Goal: Task Accomplishment & Management: Use online tool/utility

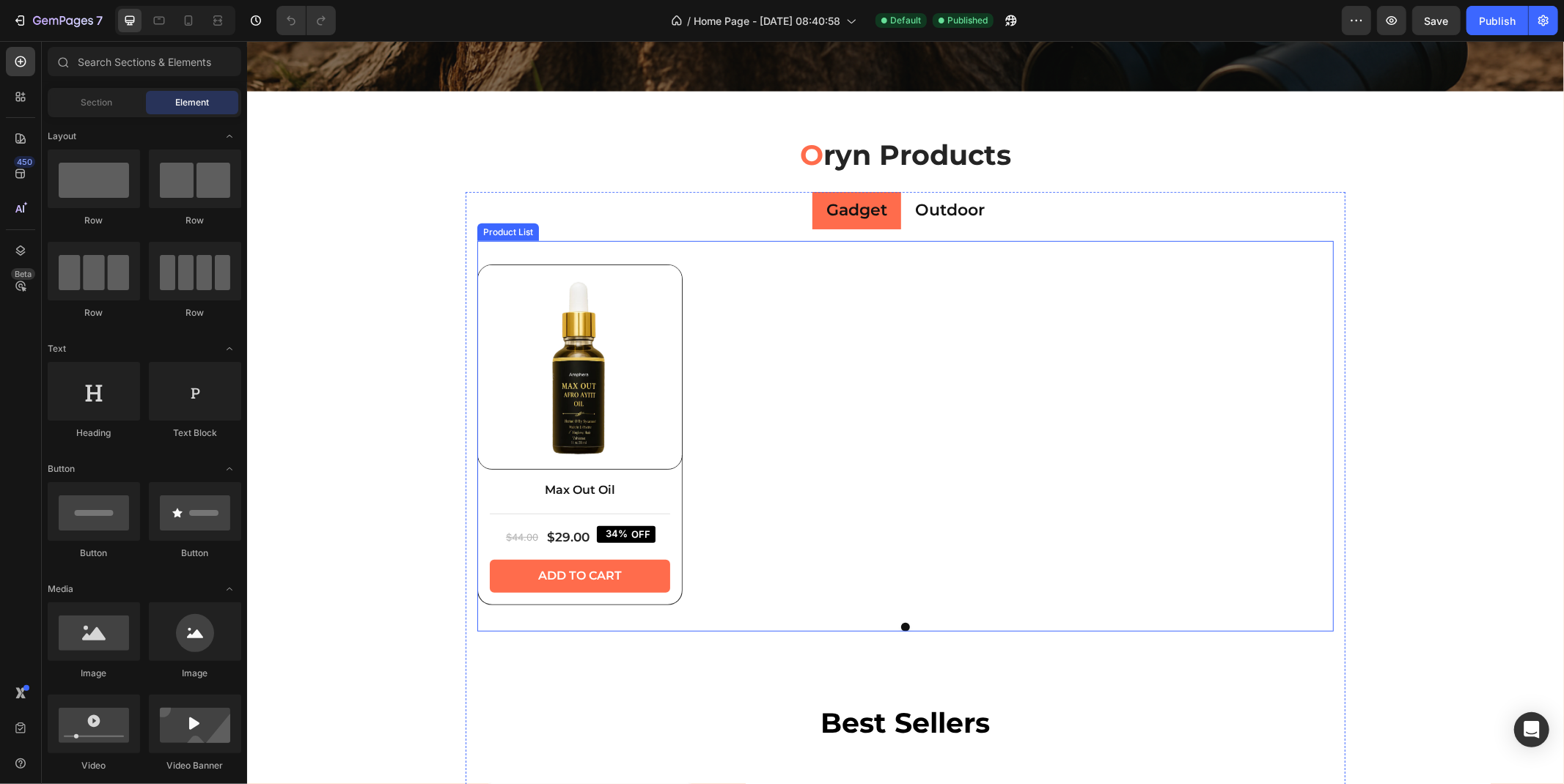
click at [633, 402] on img at bounding box center [580, 366] width 204 height 204
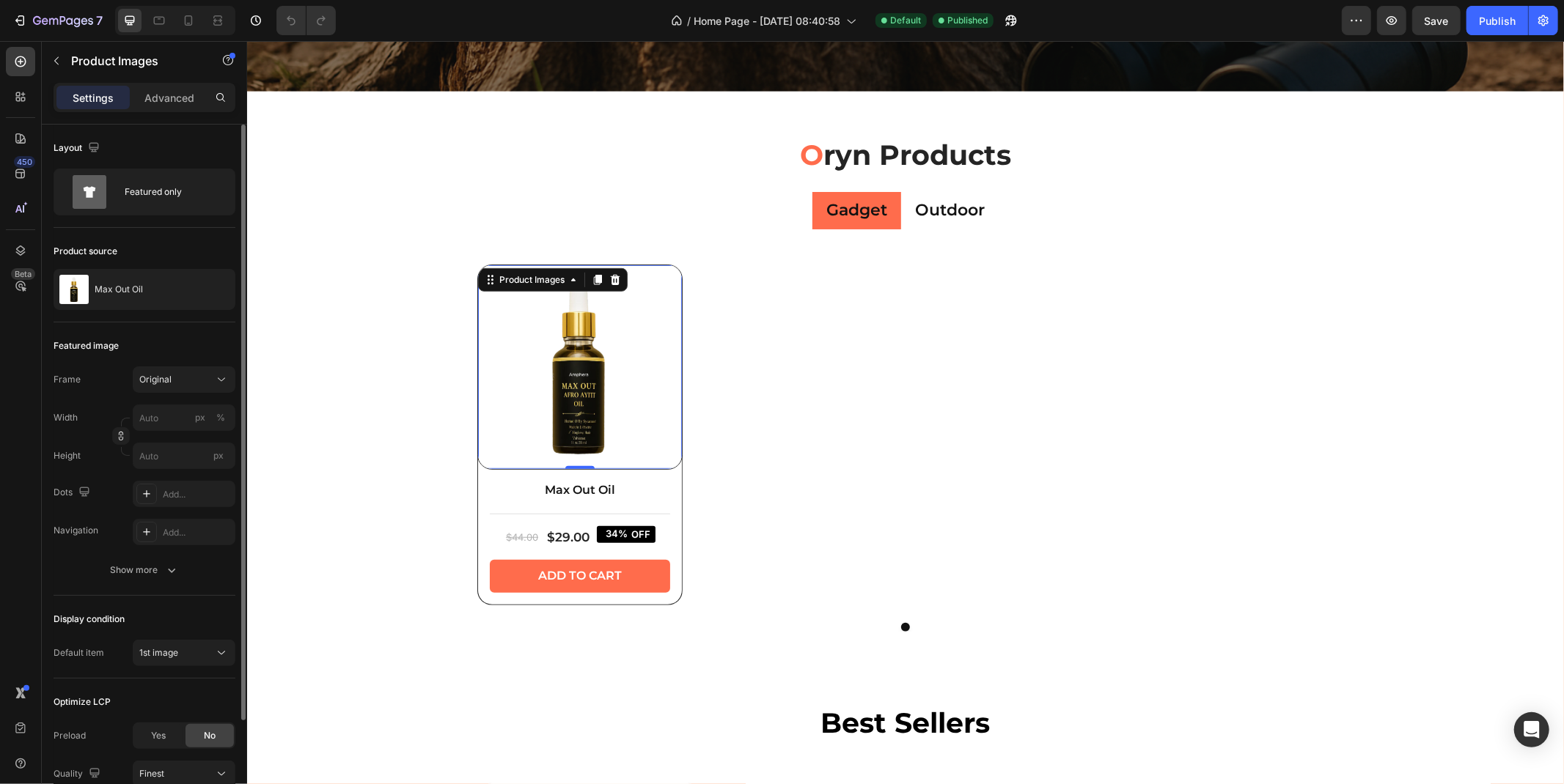
click at [148, 312] on div "Product source Max Out Oil" at bounding box center [144, 275] width 182 height 95
click at [140, 298] on div "Max Out Oil" at bounding box center [144, 290] width 182 height 41
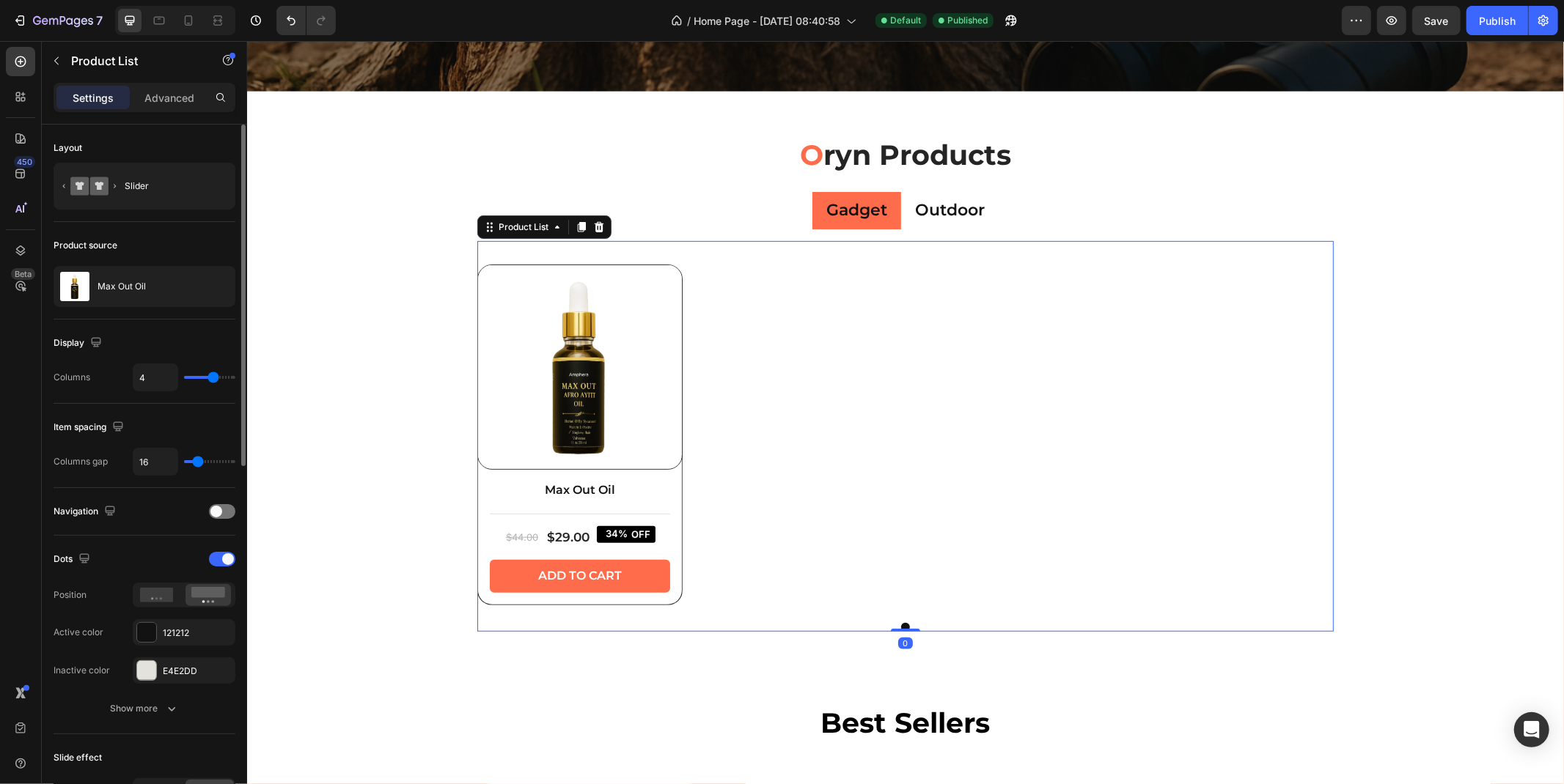
click at [131, 289] on p "Max Out Oil" at bounding box center [121, 286] width 48 height 11
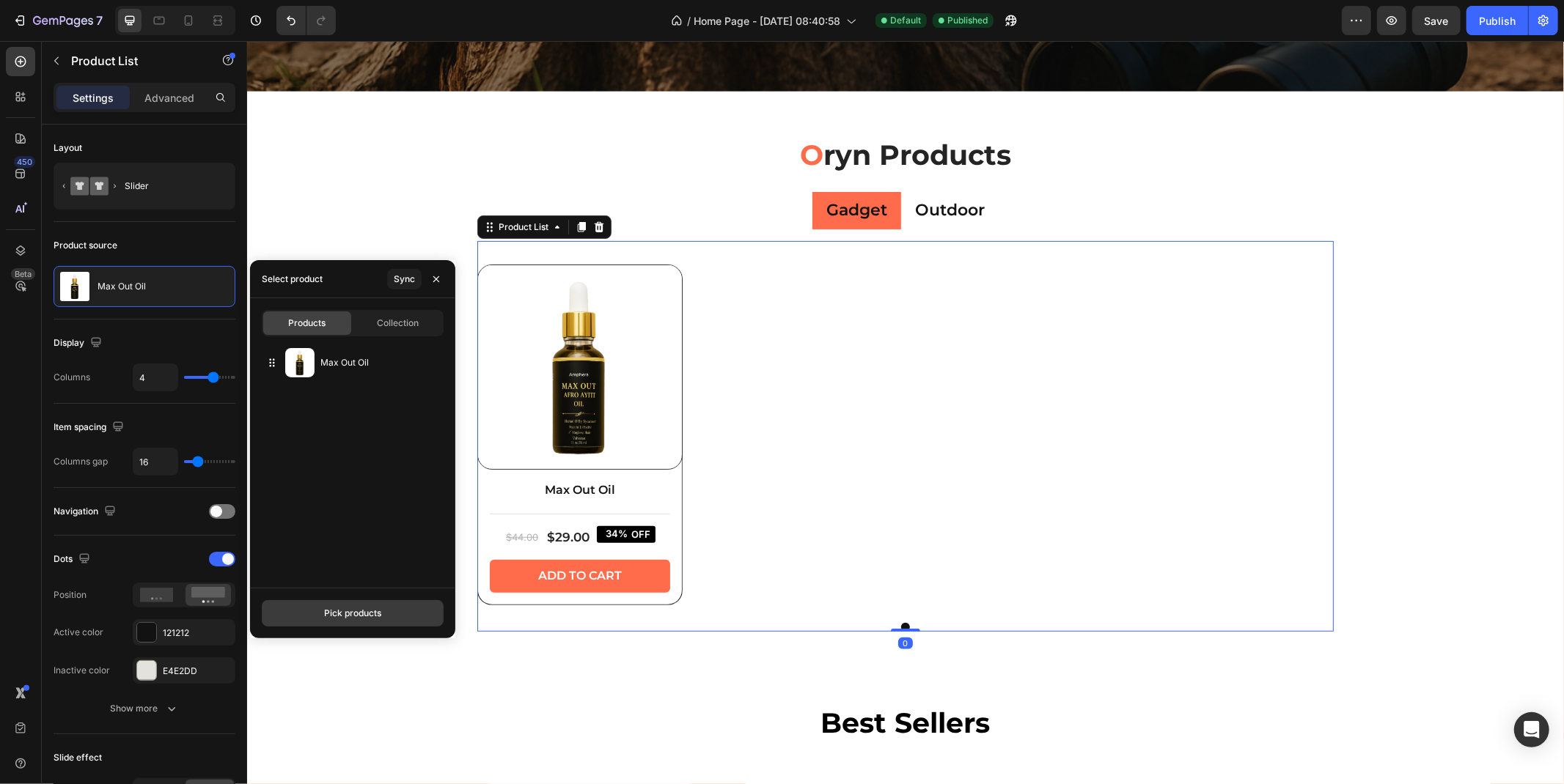
click at [322, 611] on button "Pick products" at bounding box center [353, 613] width 182 height 26
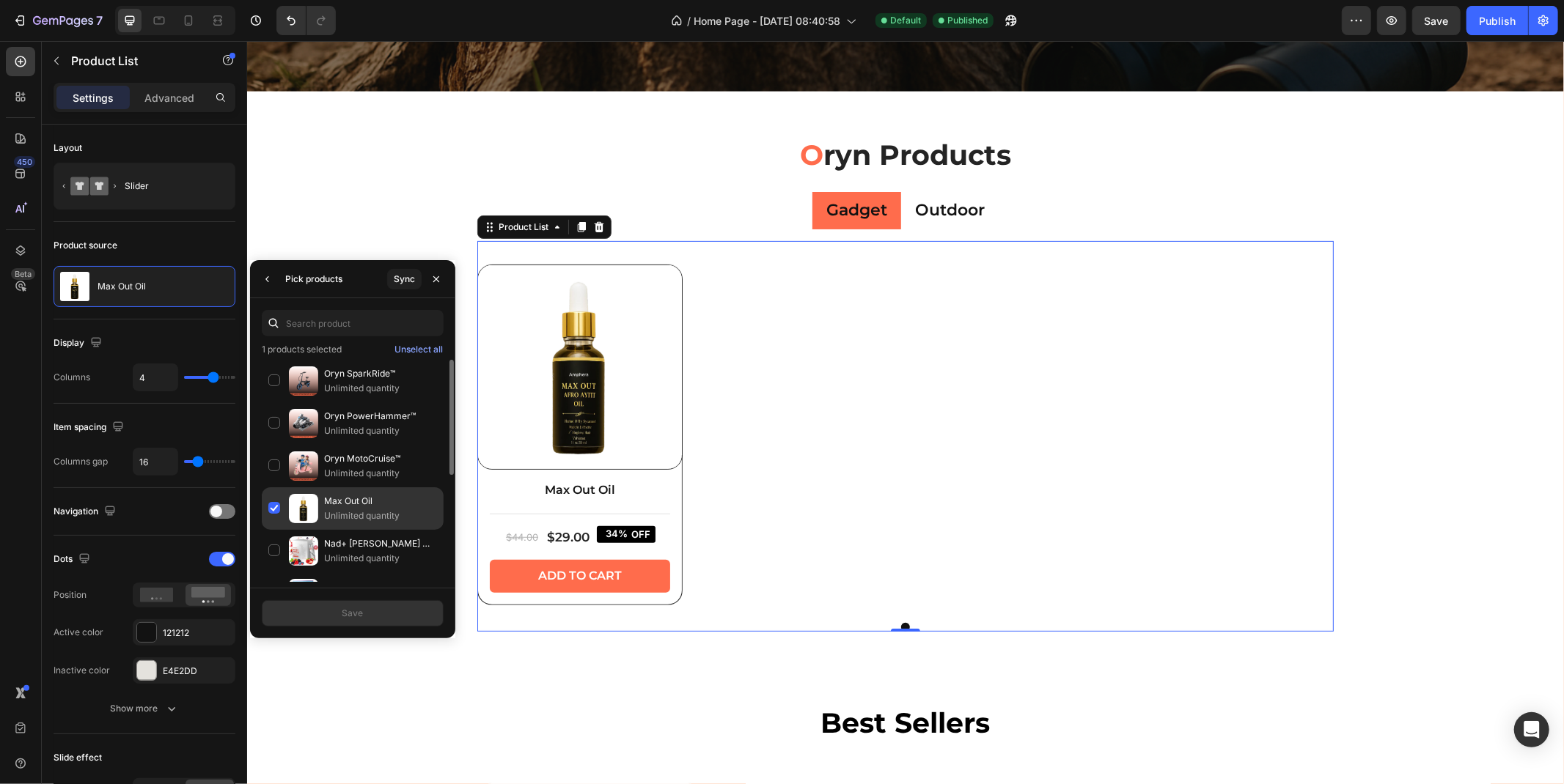
click at [294, 499] on img at bounding box center [304, 509] width 29 height 29
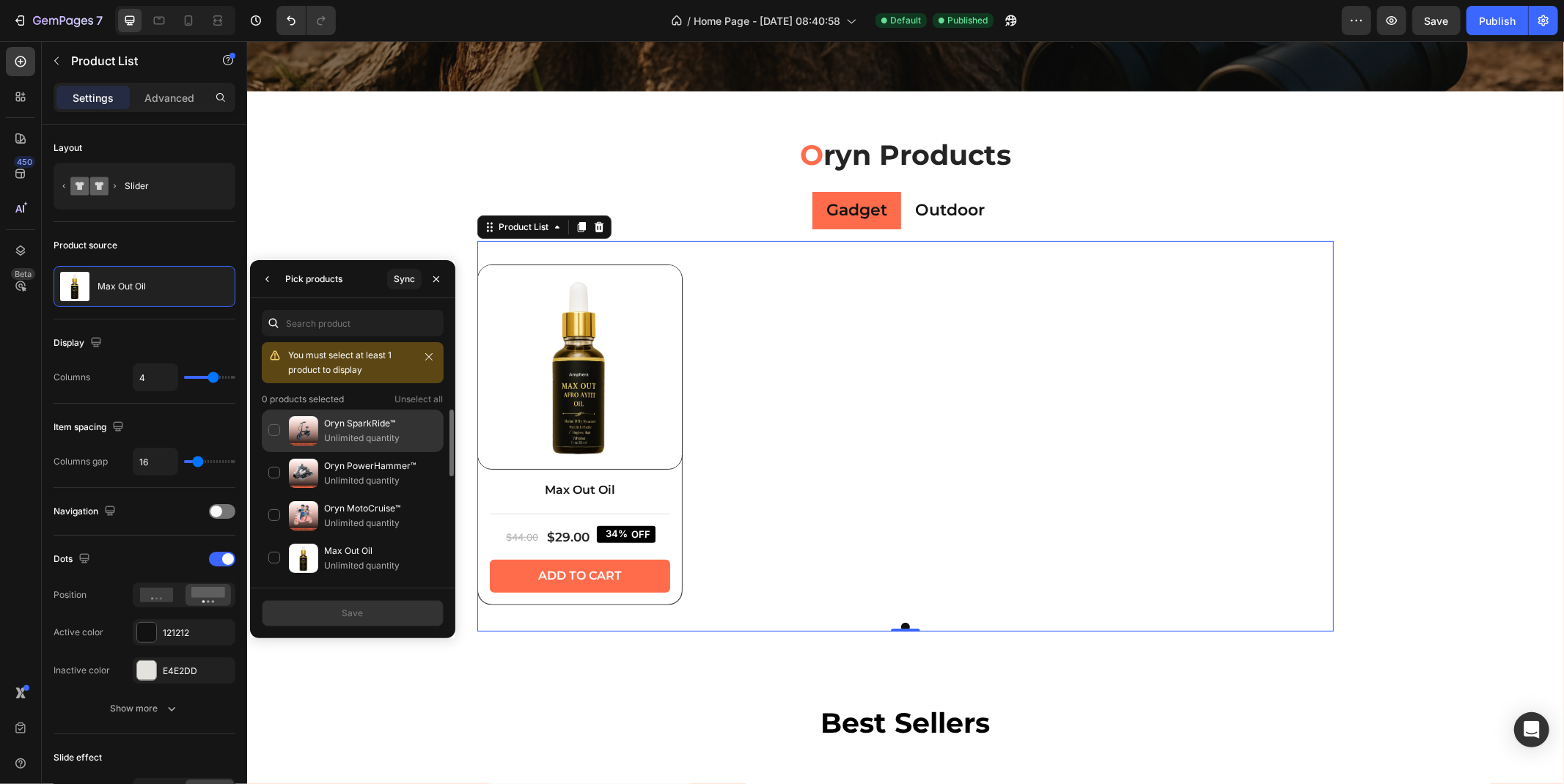
click at [307, 427] on img at bounding box center [304, 431] width 29 height 29
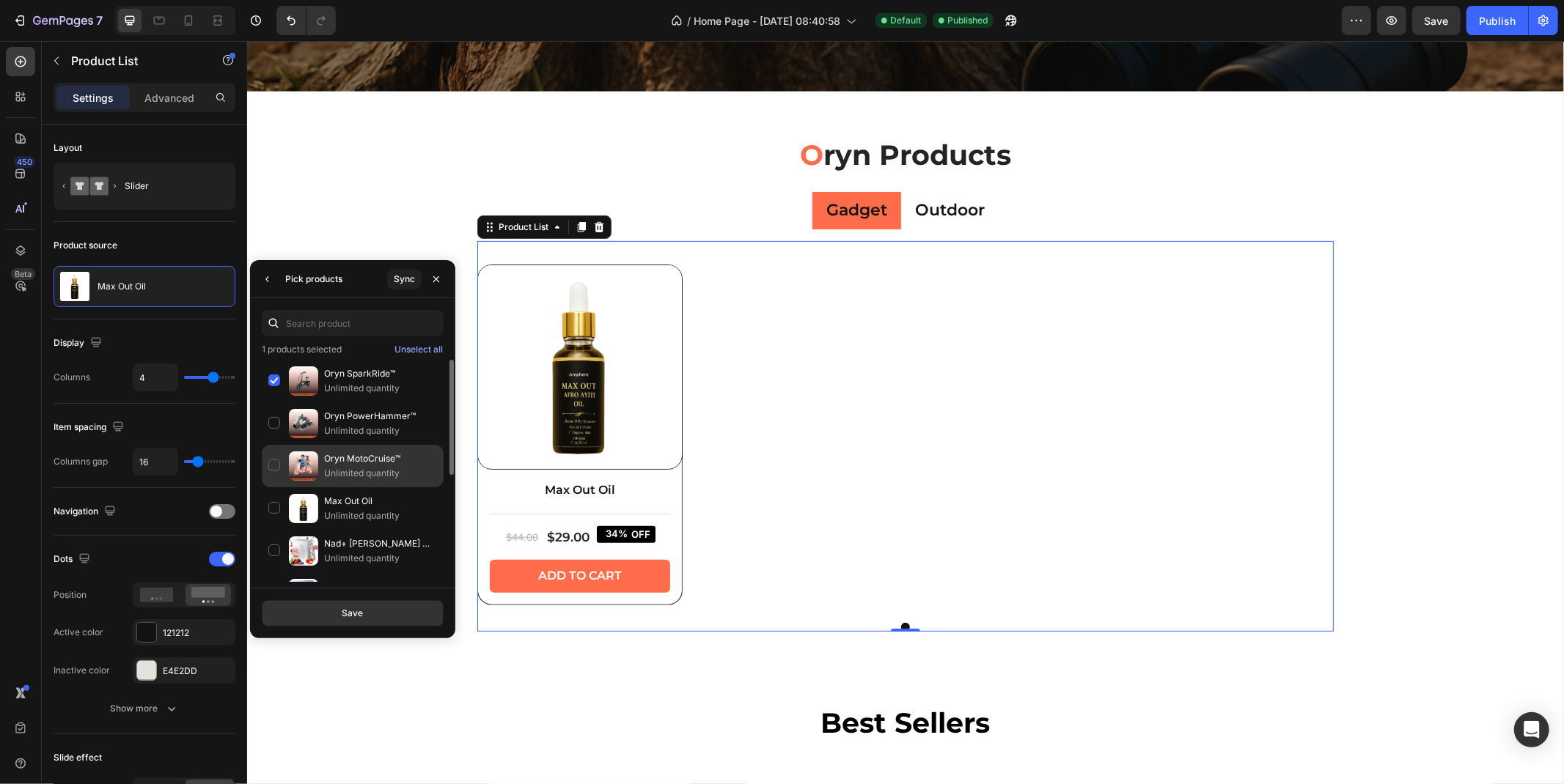
click at [304, 475] on img at bounding box center [304, 466] width 29 height 29
click at [314, 423] on img at bounding box center [304, 423] width 29 height 29
click at [365, 619] on button "Save" at bounding box center [353, 613] width 182 height 26
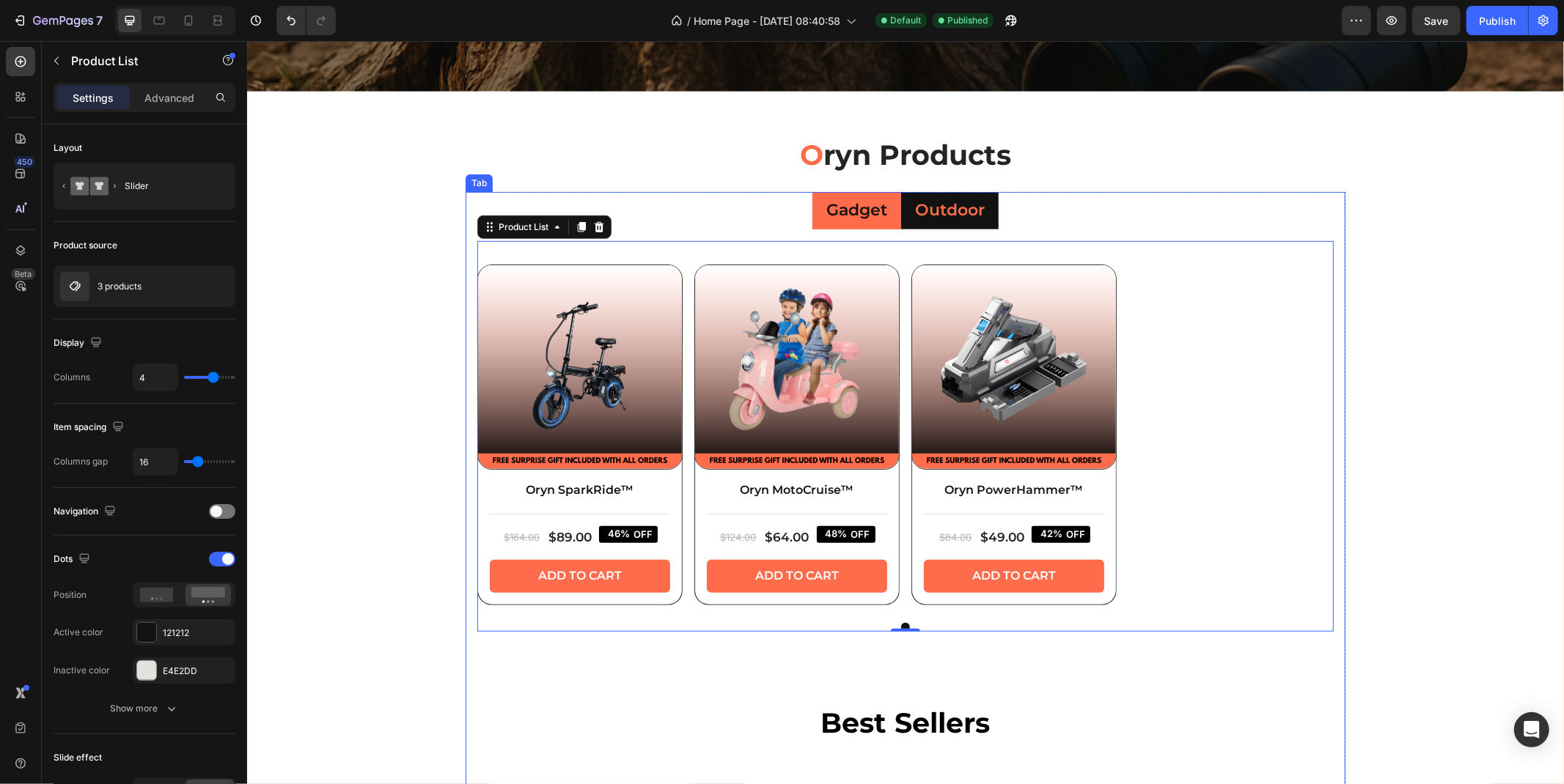
click at [934, 214] on p "Outdoor" at bounding box center [949, 210] width 69 height 21
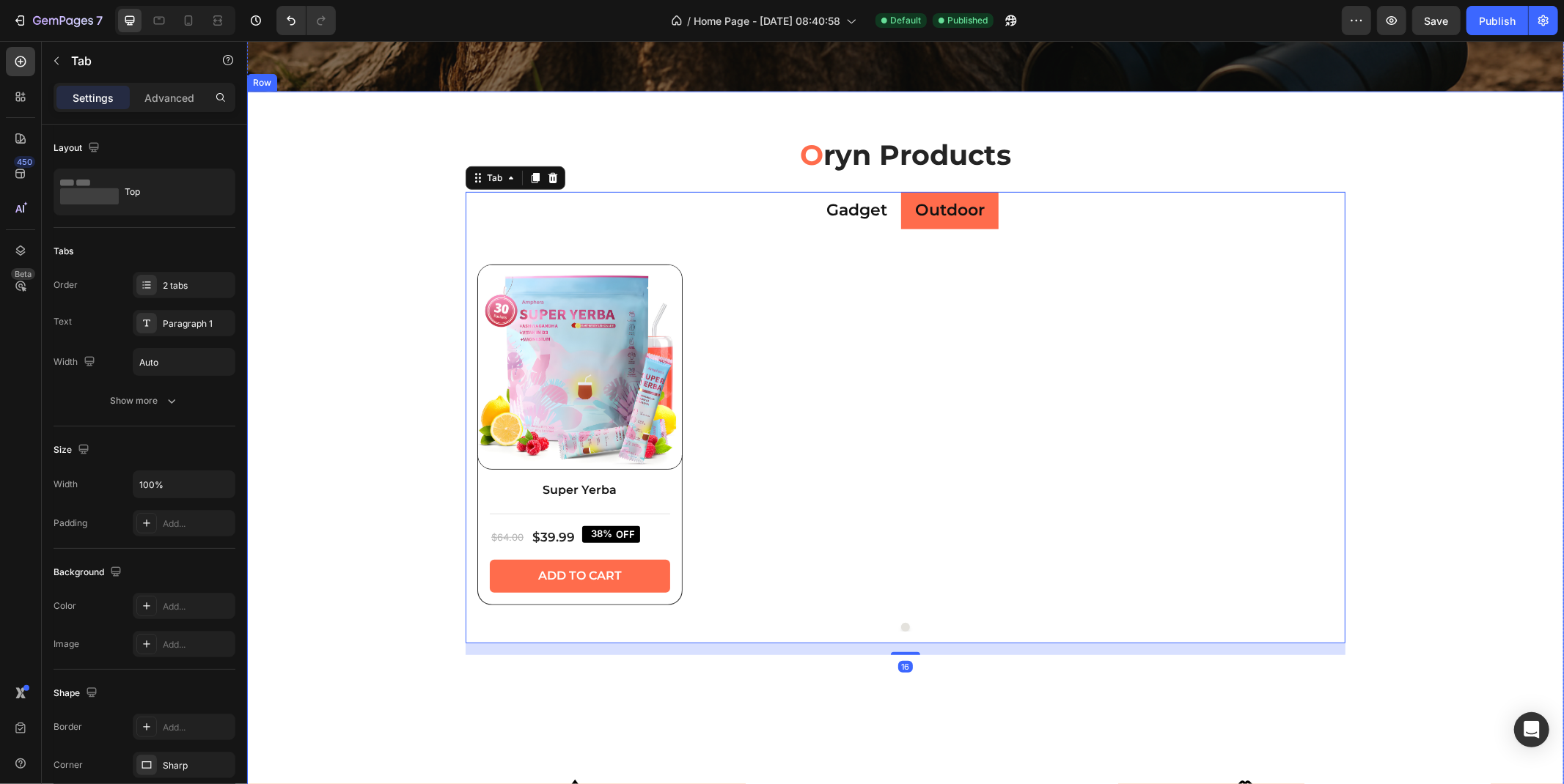
click at [632, 379] on img at bounding box center [580, 366] width 204 height 204
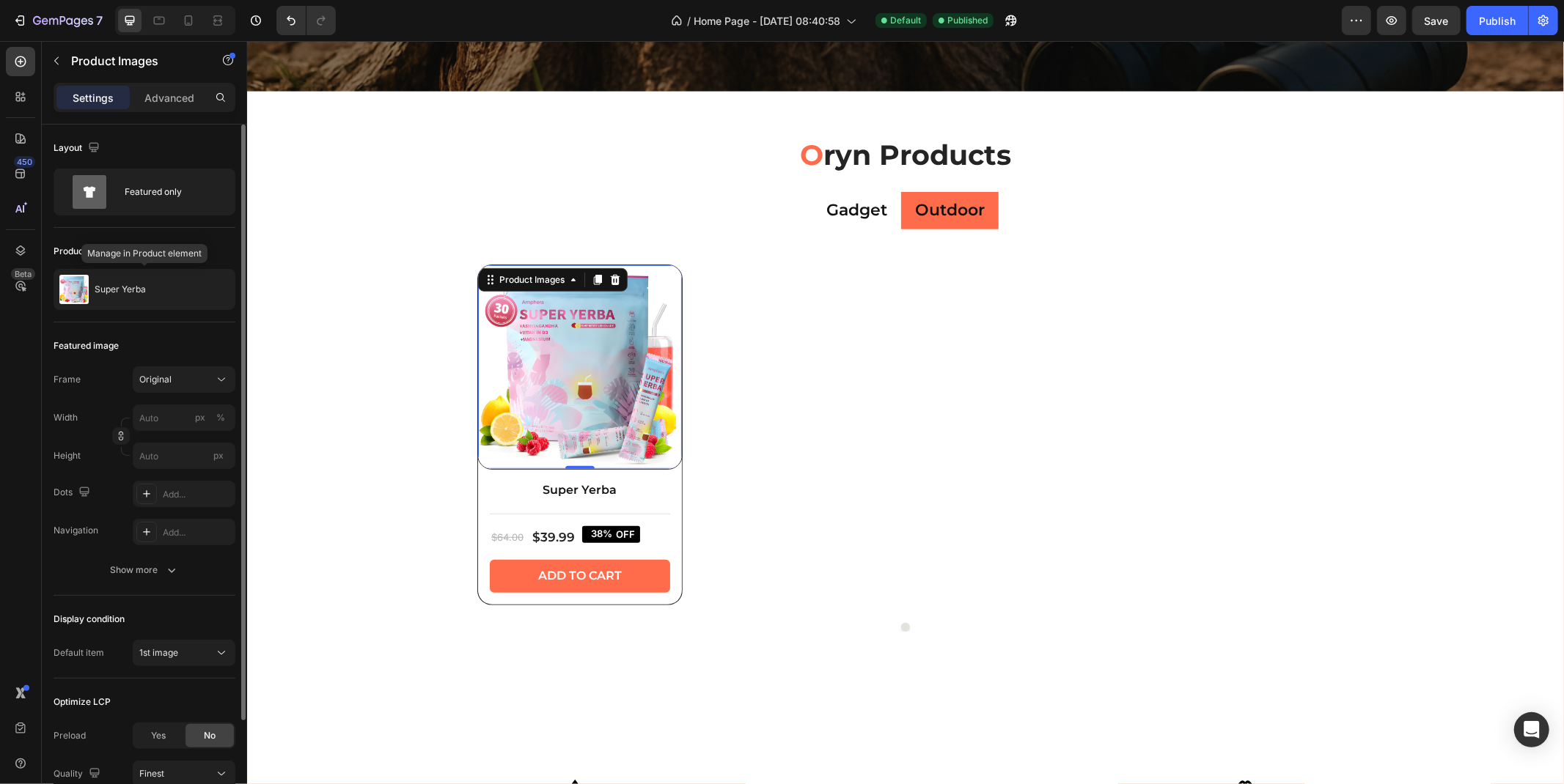
click at [119, 282] on div "Super Yerba" at bounding box center [144, 290] width 182 height 41
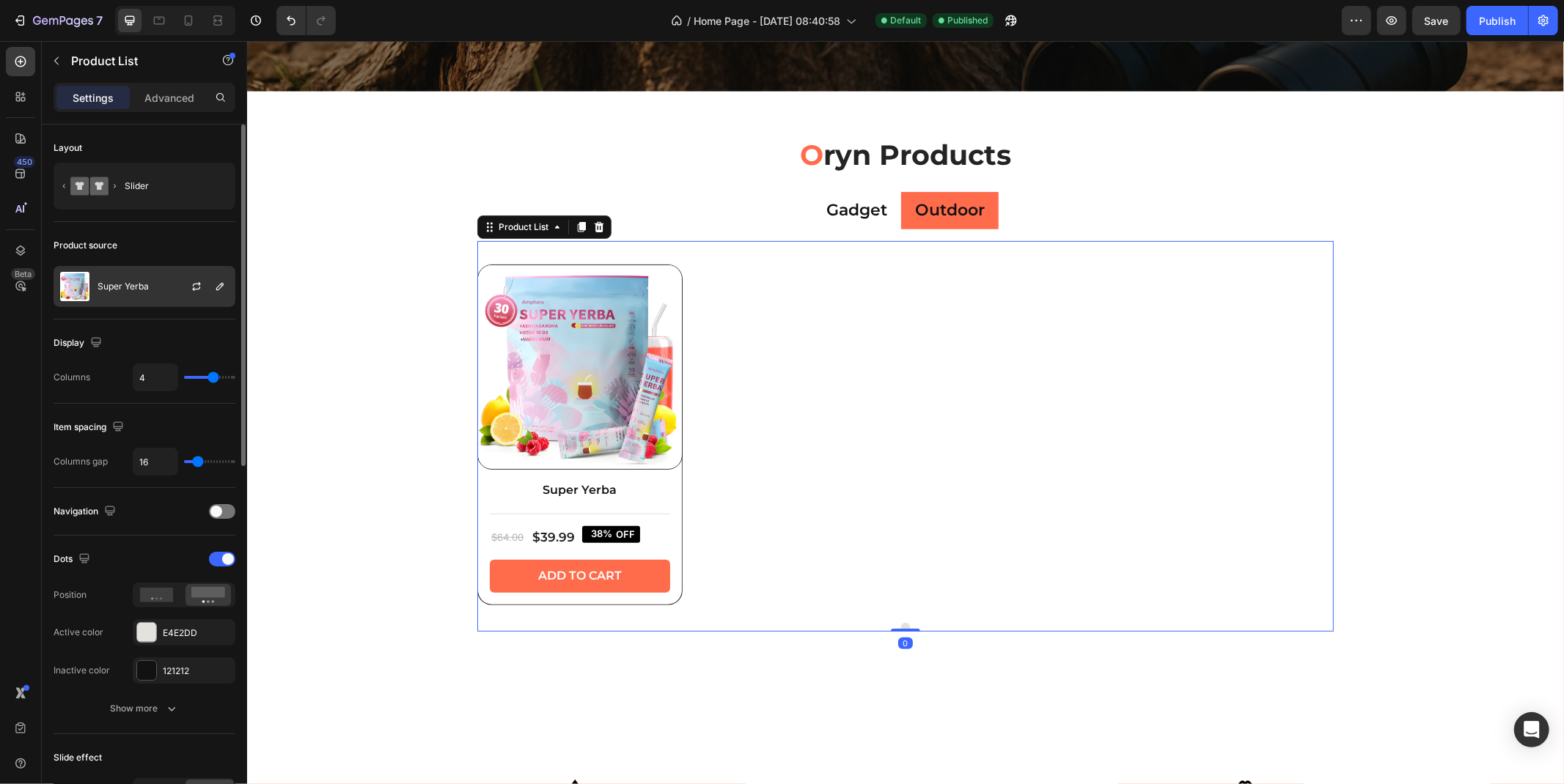
click at [126, 294] on div "Super Yerba" at bounding box center [144, 286] width 182 height 41
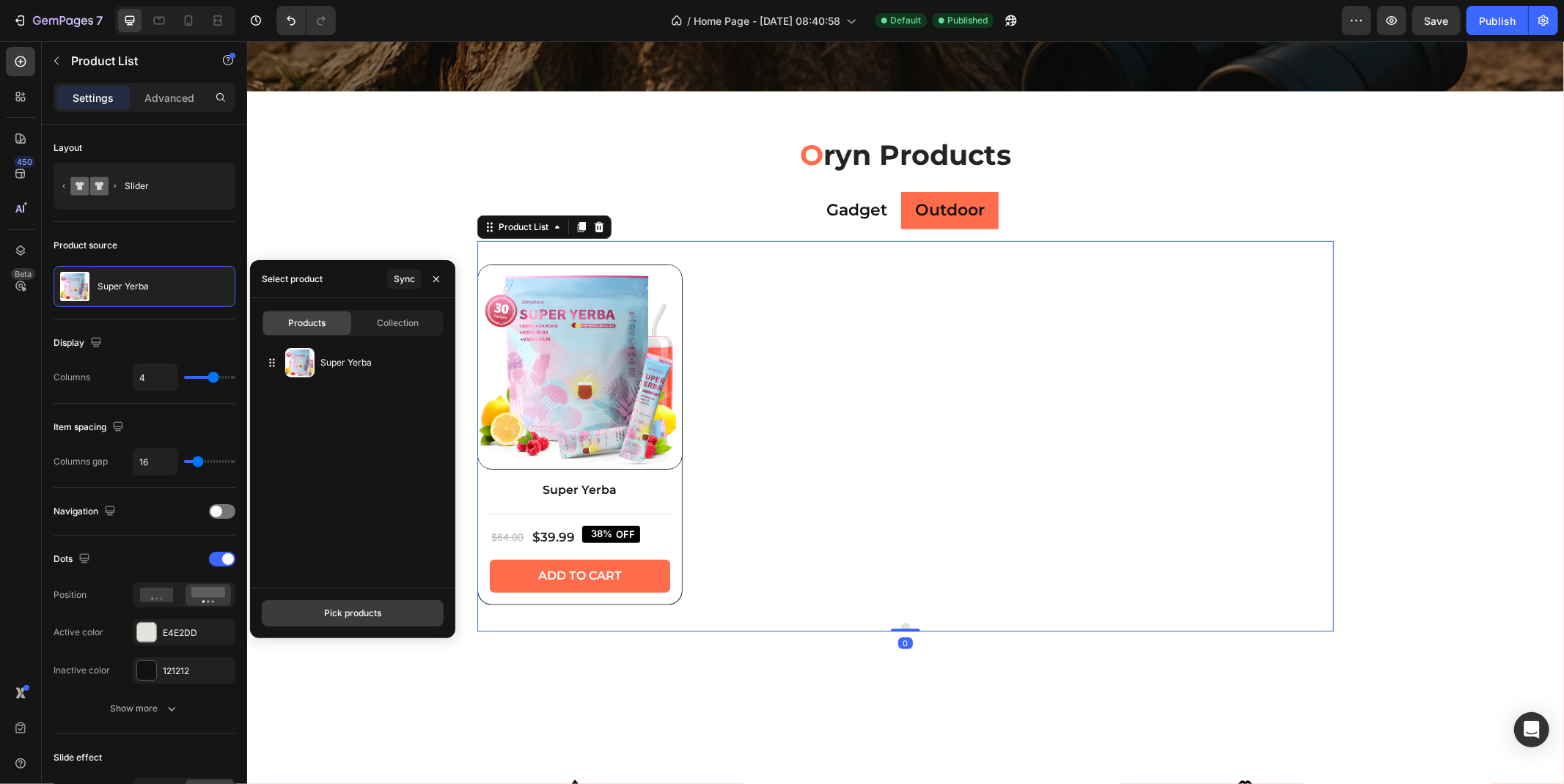
drag, startPoint x: 309, startPoint y: 621, endPoint x: 311, endPoint y: 603, distance: 18.1
click at [309, 620] on button "Pick products" at bounding box center [353, 613] width 182 height 26
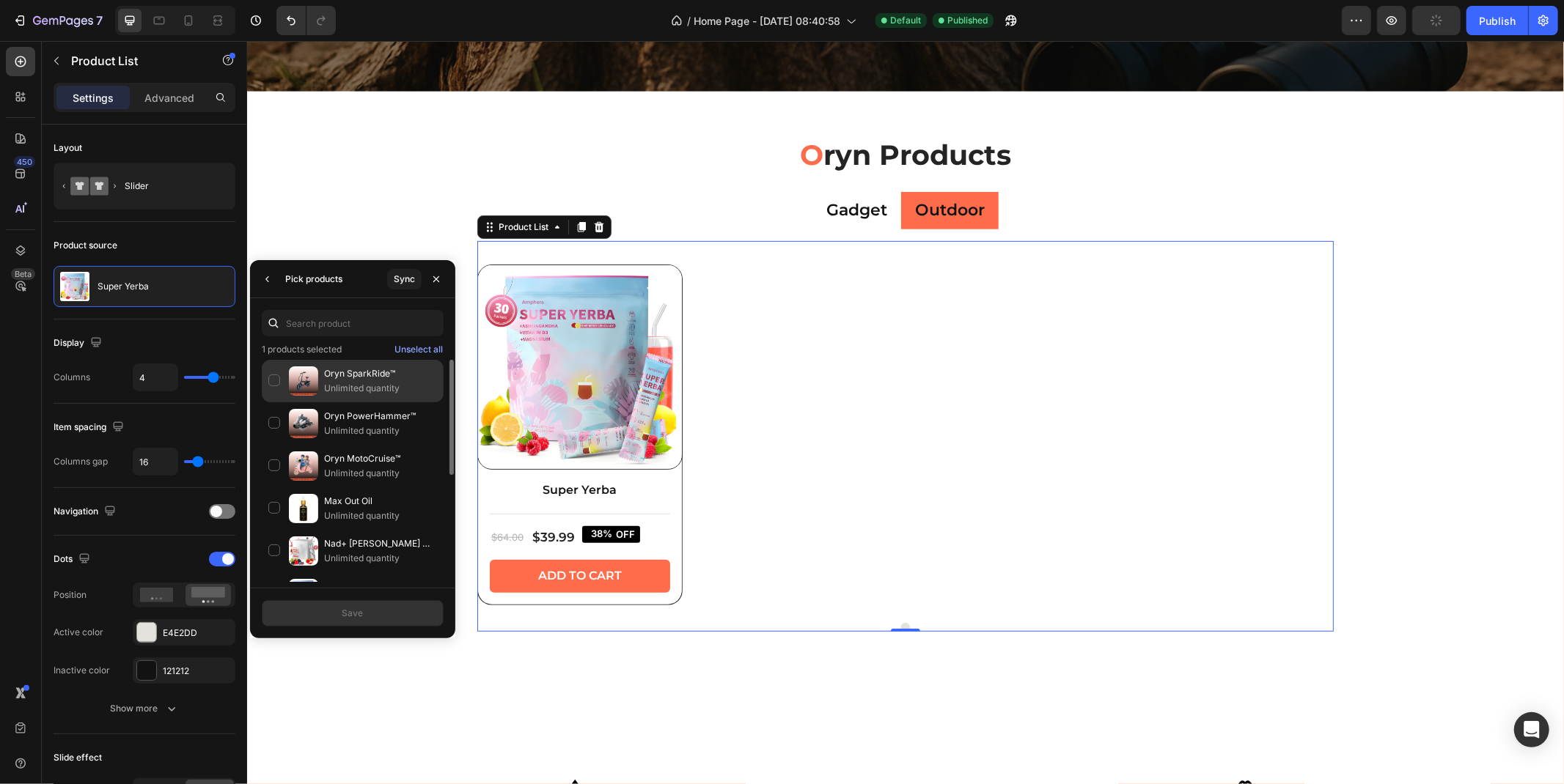
drag, startPoint x: 293, startPoint y: 427, endPoint x: 282, endPoint y: 400, distance: 29.2
click at [292, 425] on img at bounding box center [304, 423] width 29 height 29
click at [274, 402] on div "Oryn SparkRide™ Unlimited quantity" at bounding box center [353, 423] width 182 height 42
click at [287, 487] on div "Oryn MotoCruise™ Unlimited quantity" at bounding box center [353, 508] width 182 height 42
click at [414, 354] on div "Unselect all" at bounding box center [418, 349] width 48 height 13
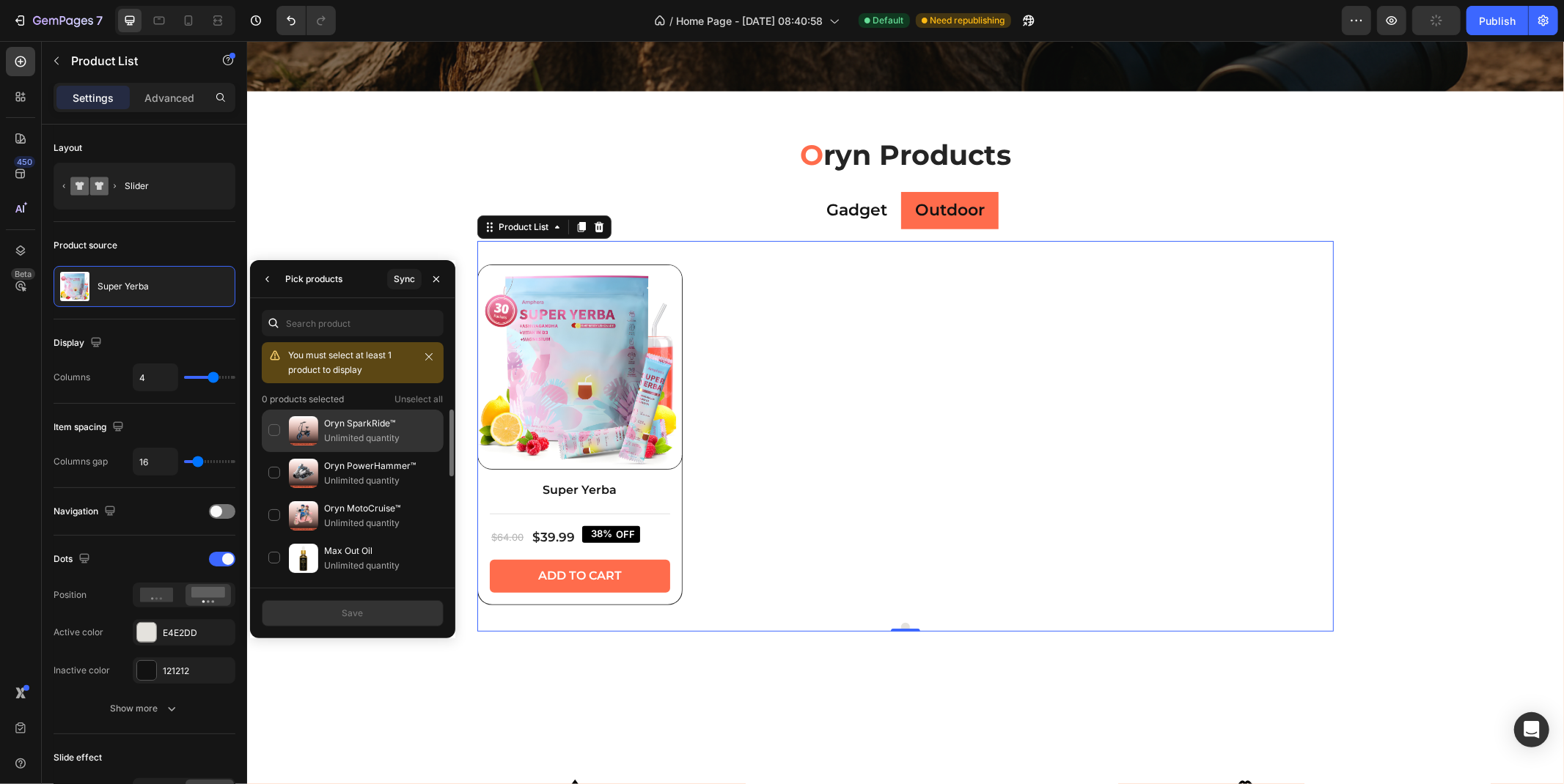
click at [269, 452] on div "Oryn SparkRide™ Unlimited quantity" at bounding box center [353, 473] width 182 height 42
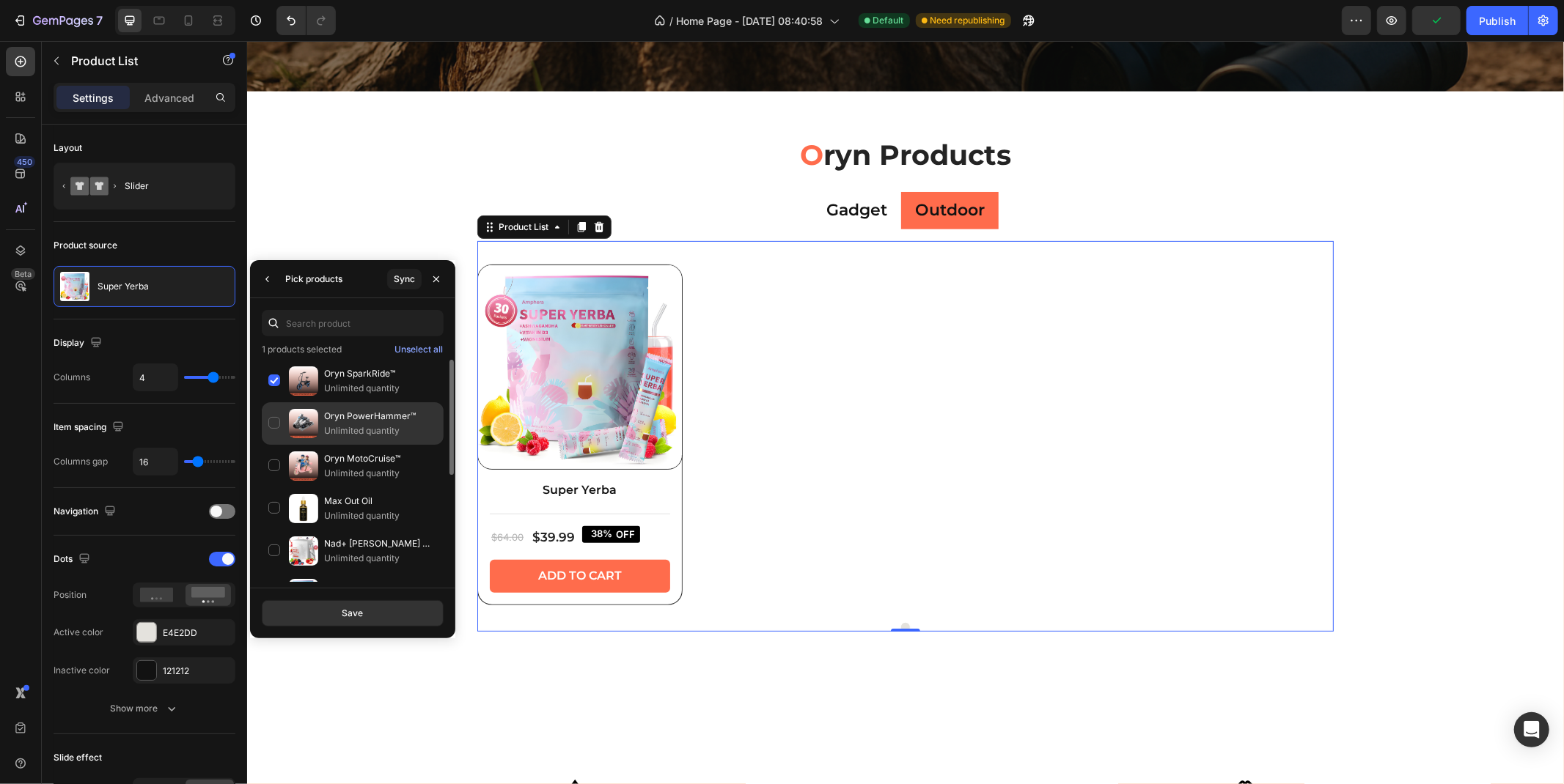
click at [270, 445] on div "Oryn PowerHammer™ Unlimited quantity" at bounding box center [353, 466] width 182 height 42
drag, startPoint x: 279, startPoint y: 463, endPoint x: 391, endPoint y: 537, distance: 134.2
click at [279, 487] on div "Oryn MotoCruise™ Unlimited quantity" at bounding box center [353, 508] width 182 height 42
click at [377, 618] on button "Save" at bounding box center [353, 613] width 182 height 26
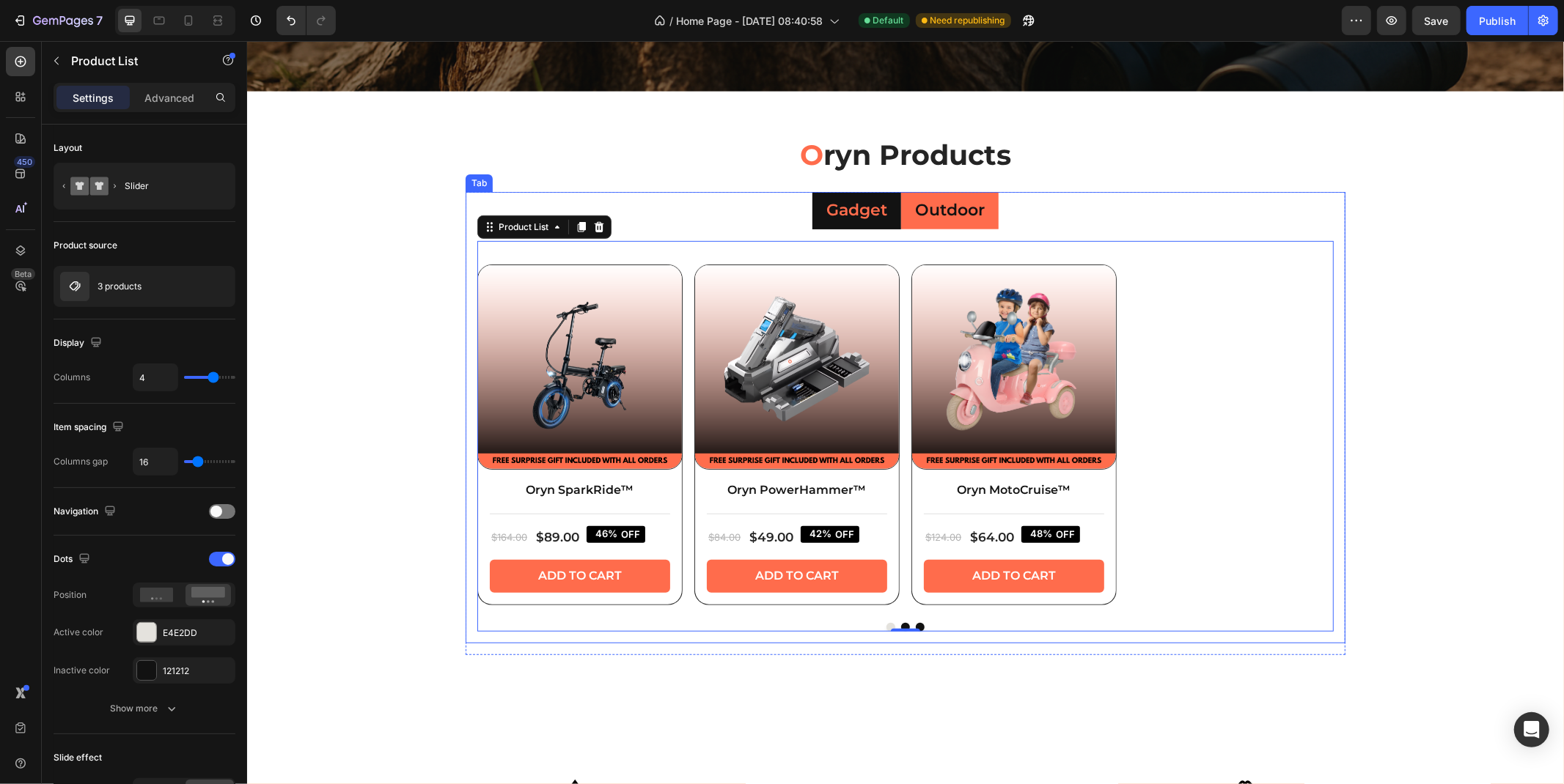
click at [848, 209] on p "Gadget" at bounding box center [856, 210] width 61 height 21
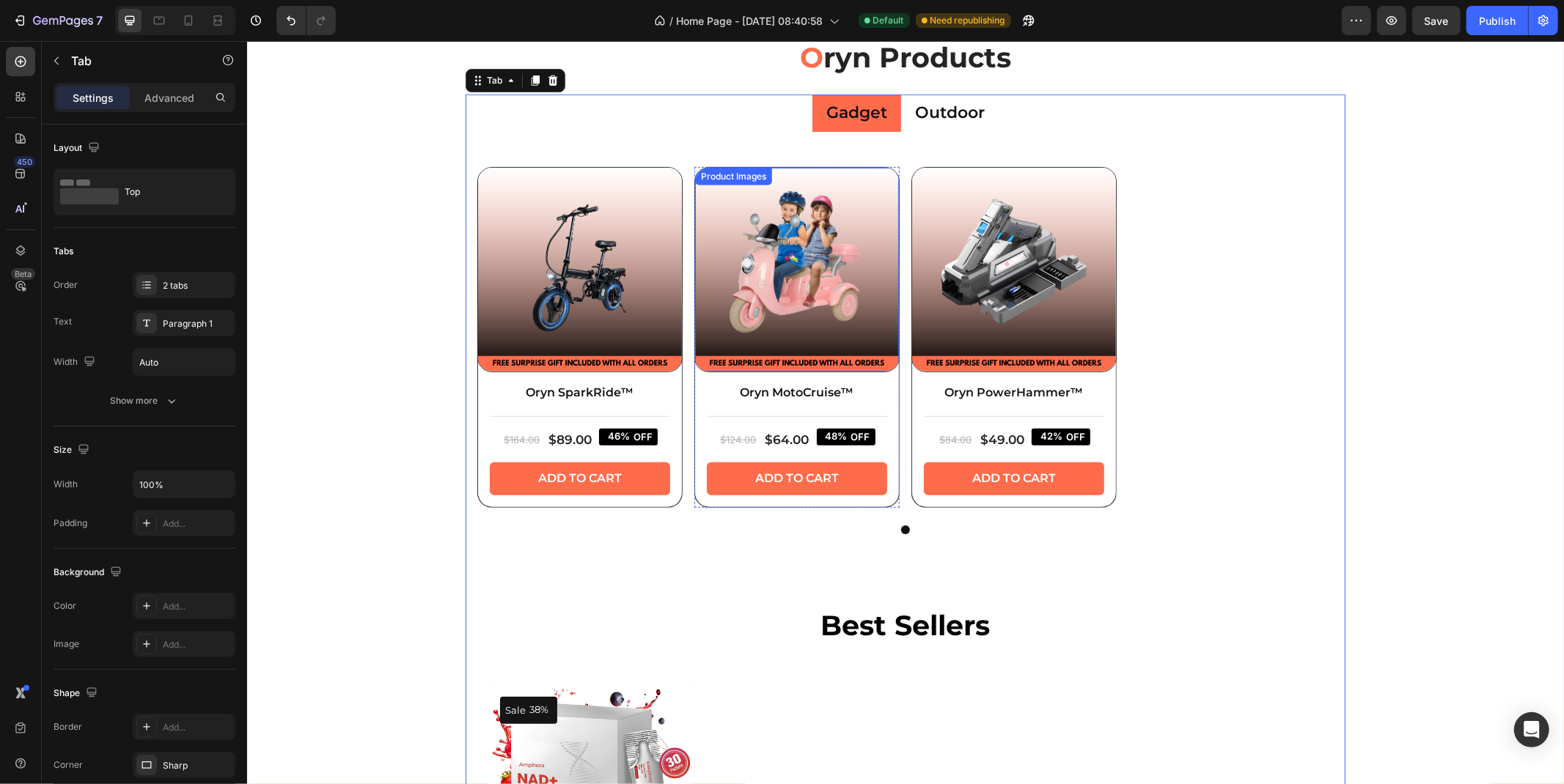
scroll to position [922, 0]
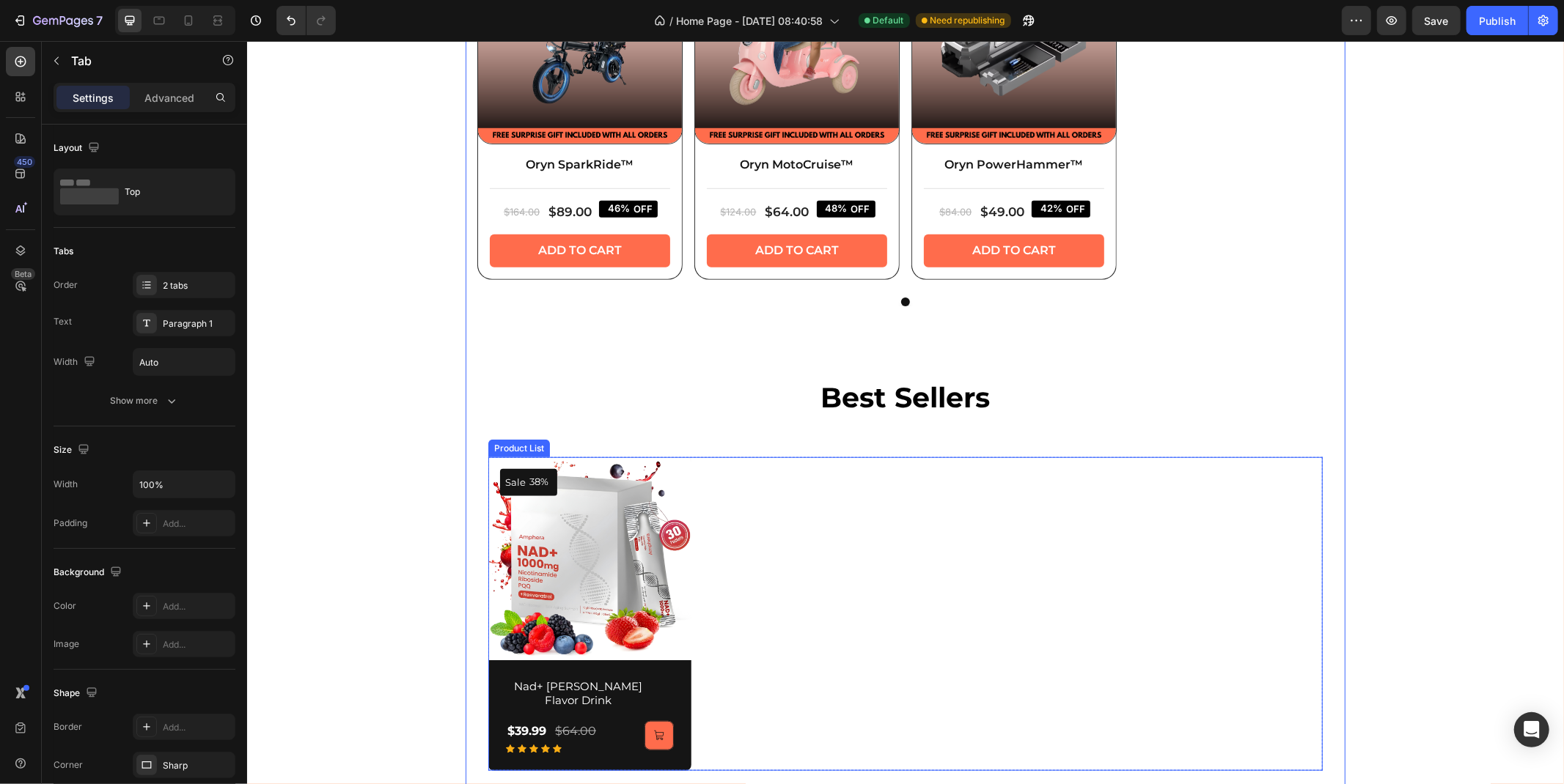
click at [805, 574] on div "Sale 38% (P) Tag (P) Images Row Nad+ [PERSON_NAME] Flavor Drink (P) Title $39.9…" at bounding box center [904, 613] width 834 height 314
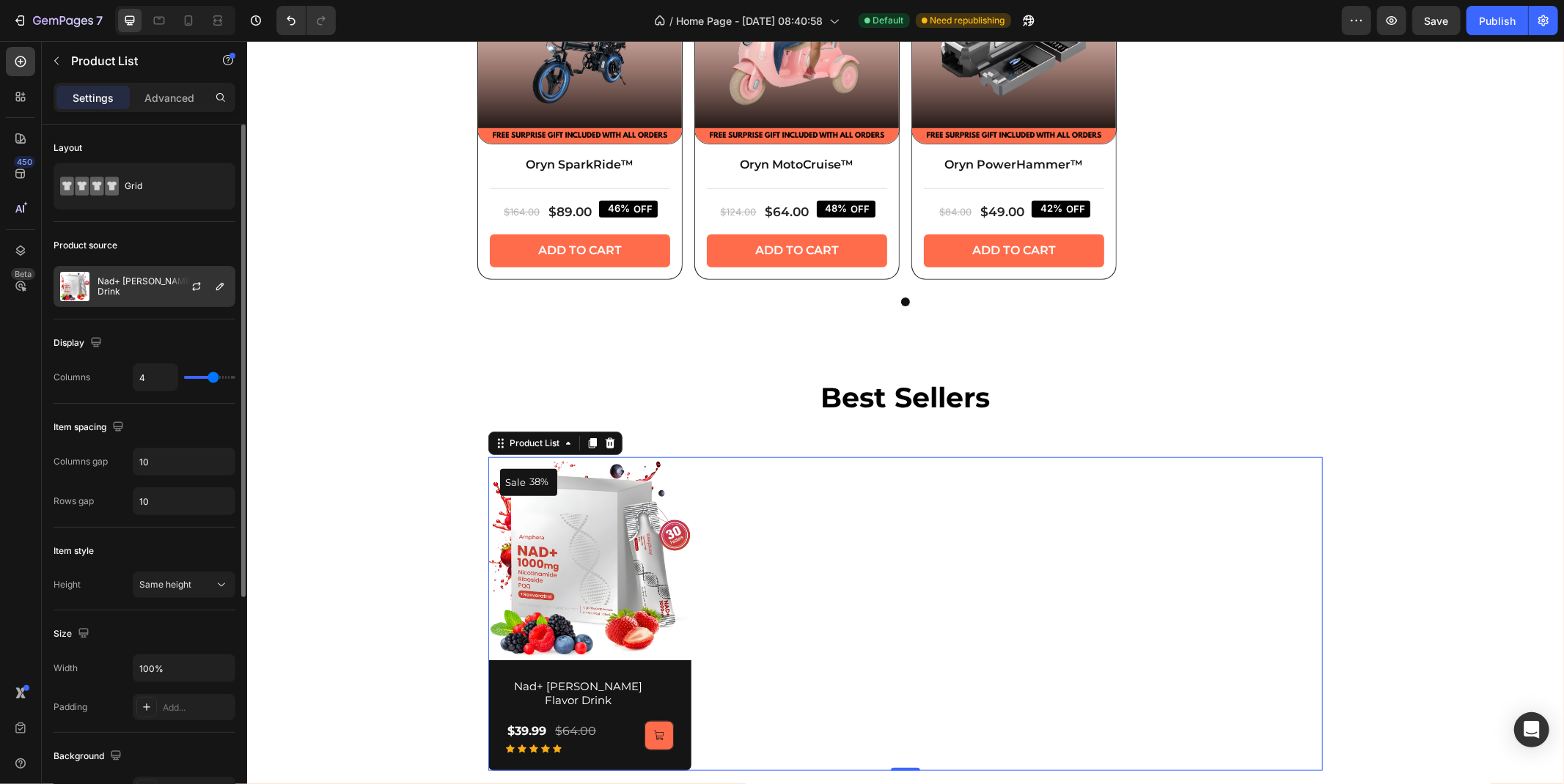
click at [136, 290] on p "Nad+ [PERSON_NAME] Flavor Drink" at bounding box center [162, 286] width 131 height 20
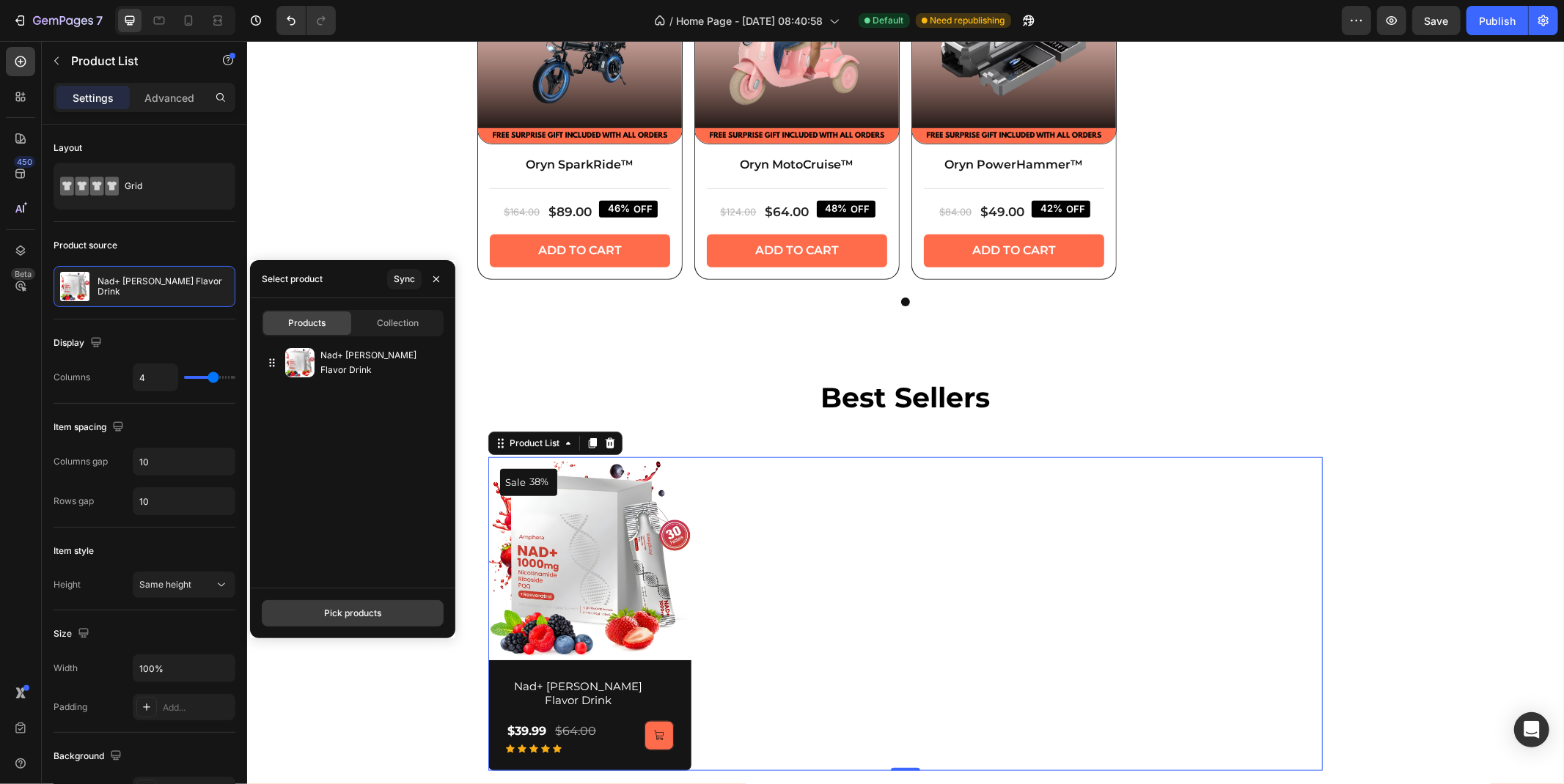
click at [363, 610] on div "Pick products" at bounding box center [353, 613] width 57 height 13
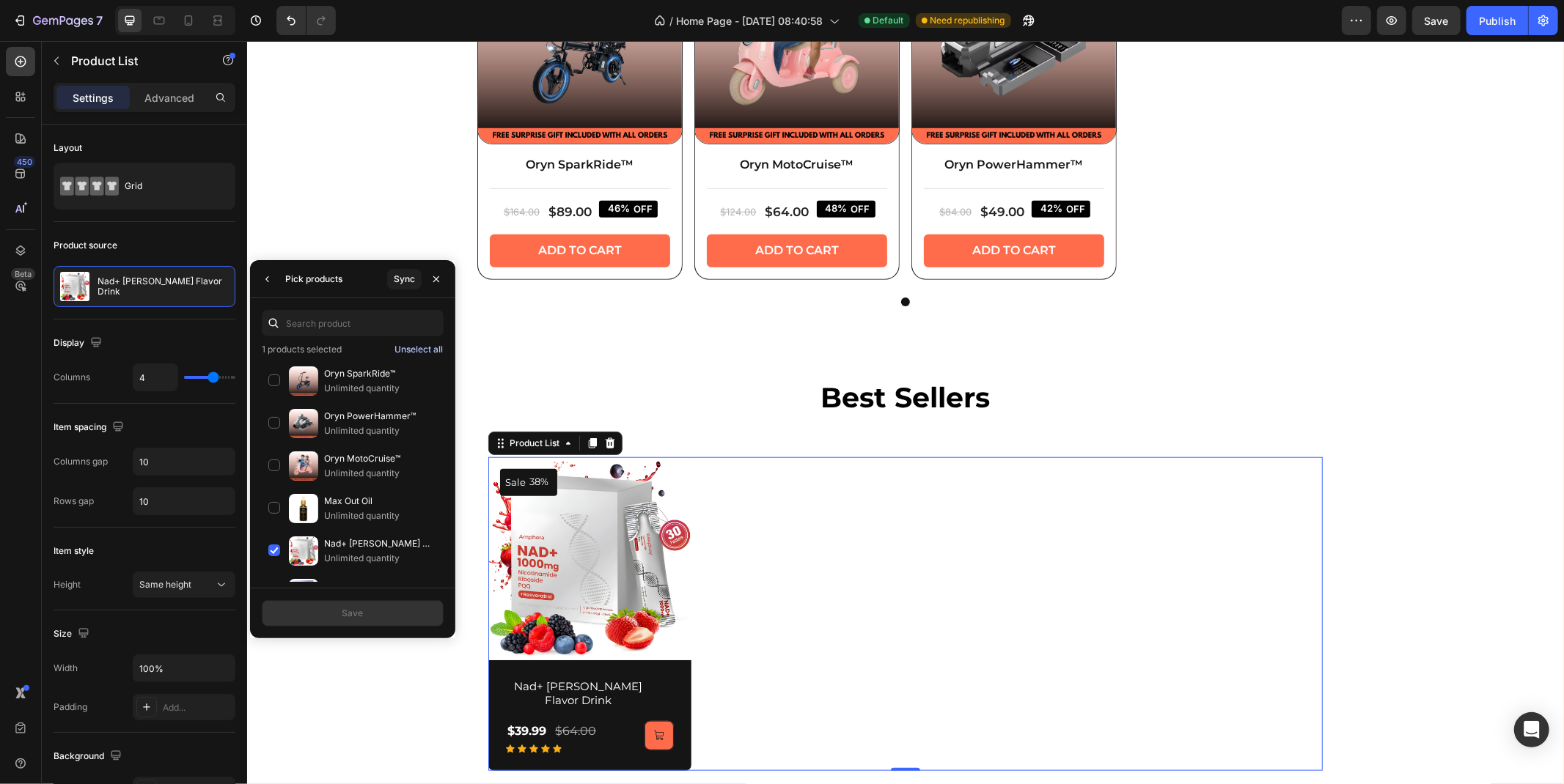
click at [420, 349] on div "Unselect all" at bounding box center [418, 349] width 48 height 13
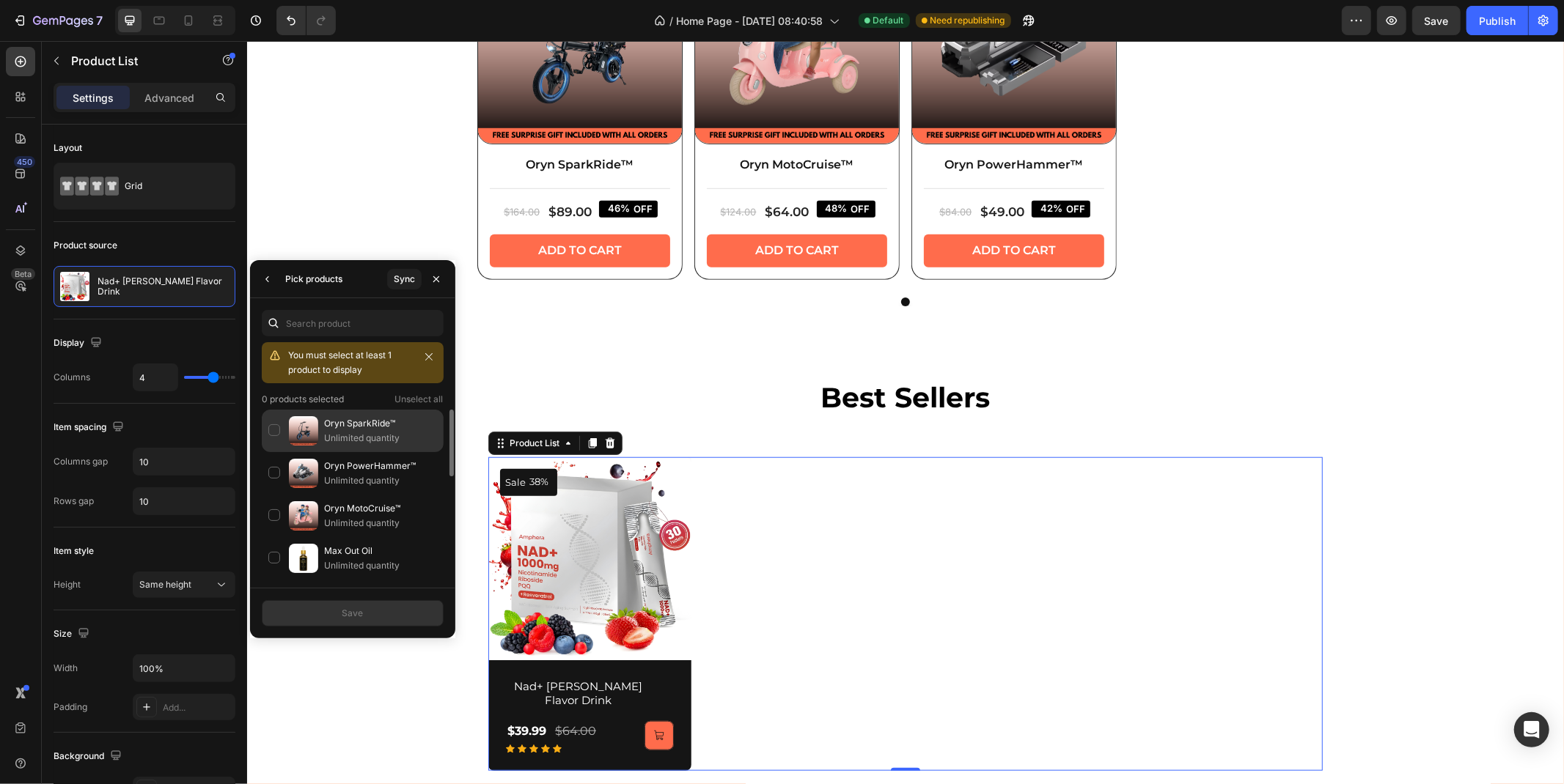
click at [313, 440] on img at bounding box center [304, 431] width 29 height 29
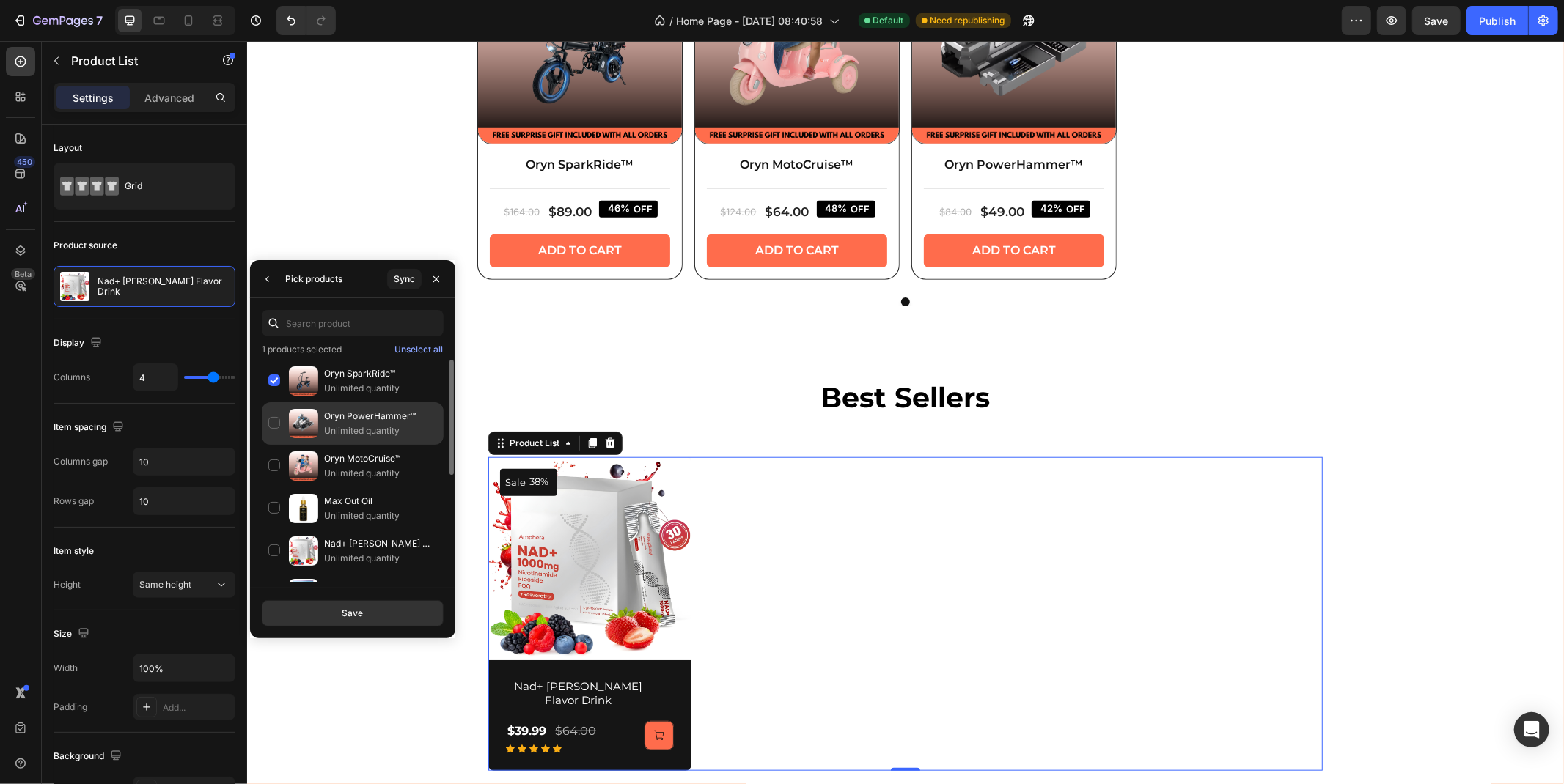
click at [320, 445] on div "Oryn PowerHammer™ Unlimited quantity" at bounding box center [353, 466] width 182 height 42
click at [319, 487] on div "Oryn MotoCruise™ Unlimited quantity" at bounding box center [353, 508] width 182 height 42
click at [375, 616] on button "Save" at bounding box center [353, 613] width 182 height 26
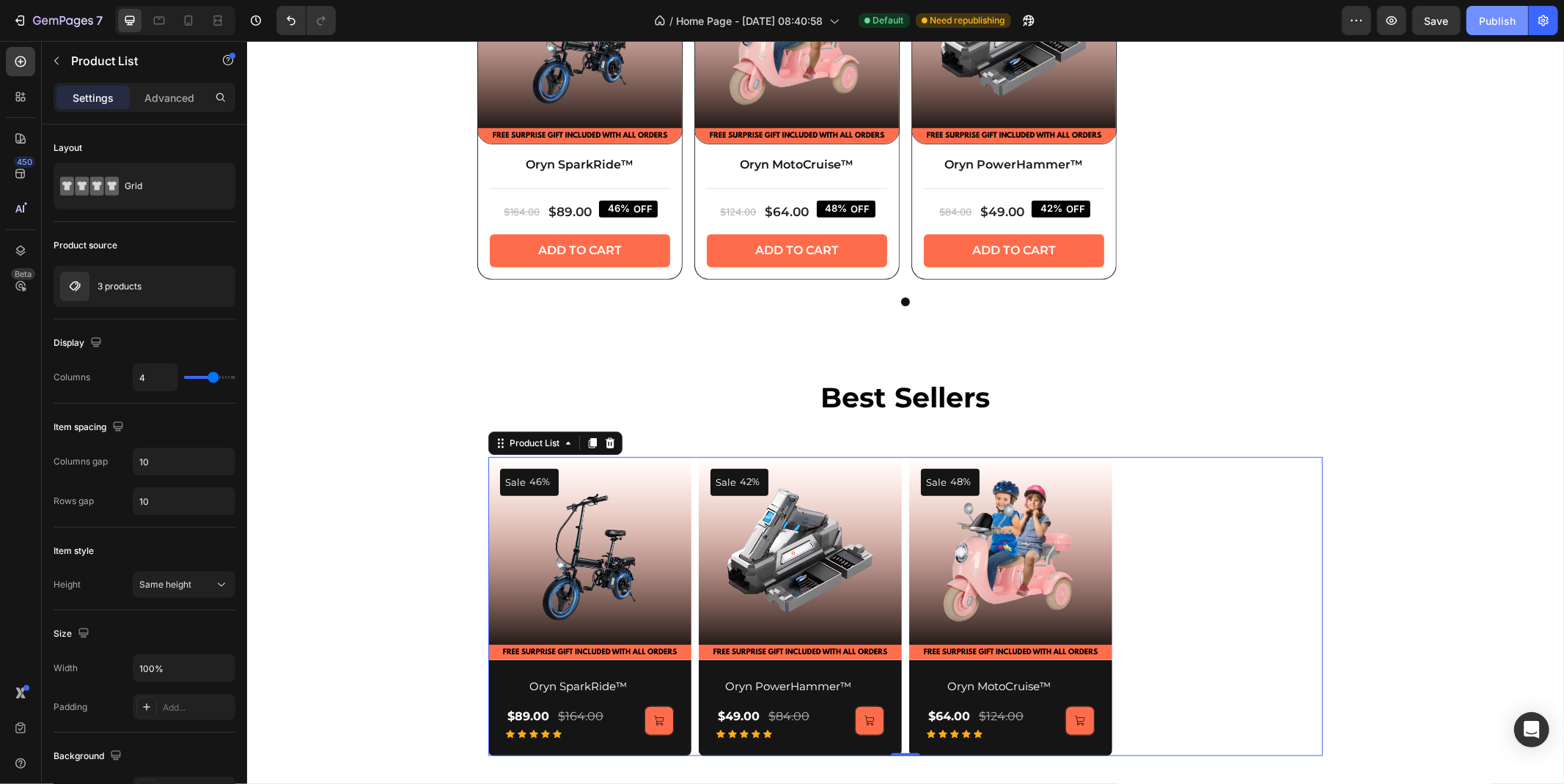
click at [1490, 20] on div "Publish" at bounding box center [1497, 20] width 37 height 16
